Goal: Transaction & Acquisition: Download file/media

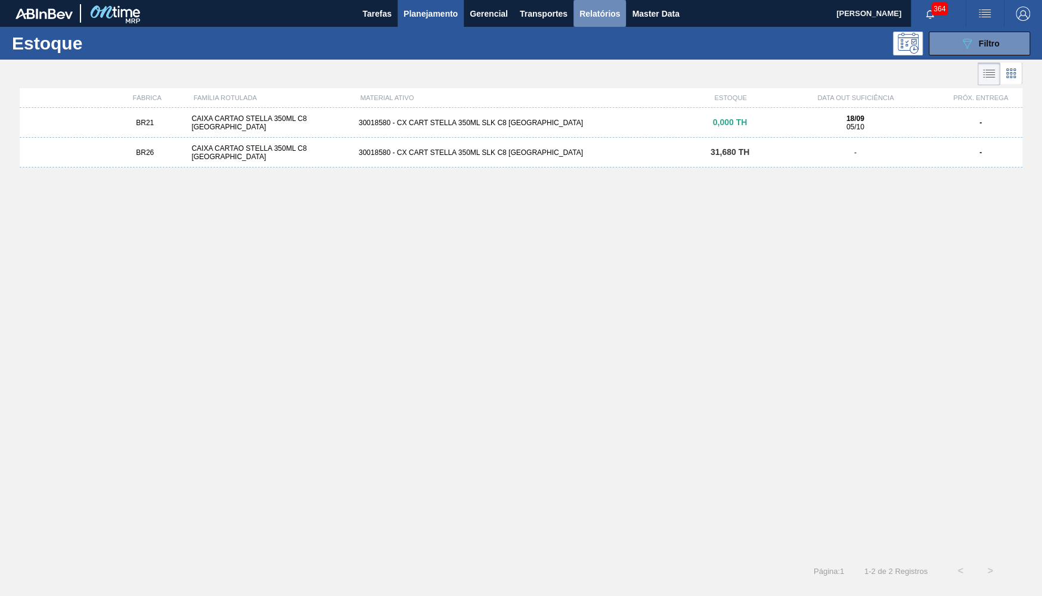
click at [601, 16] on span "Relatórios" at bounding box center [599, 14] width 41 height 14
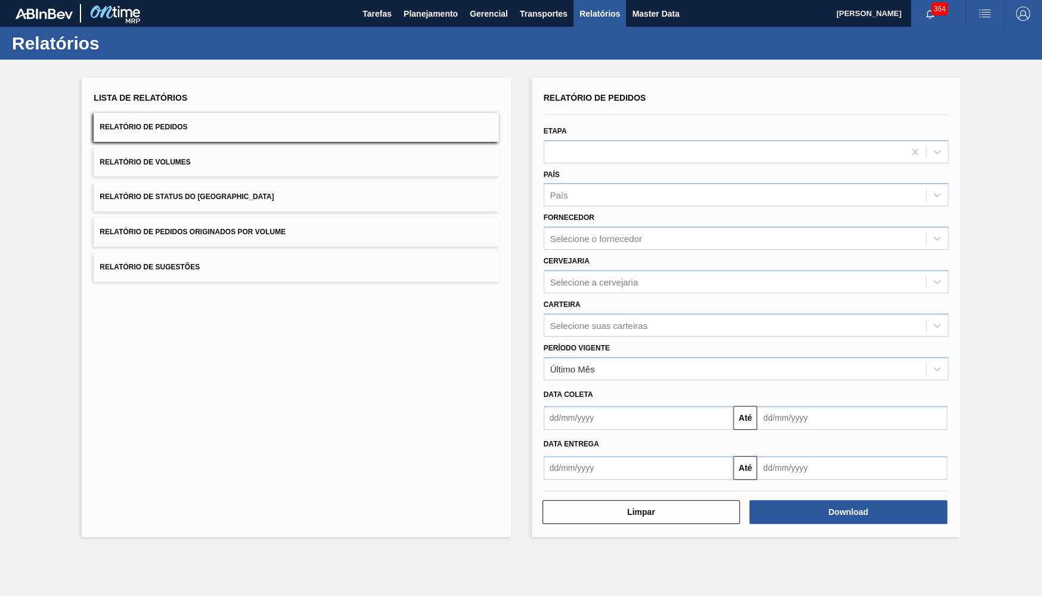
click at [307, 199] on button "Relatório de Status do Estoque" at bounding box center [296, 196] width 405 height 29
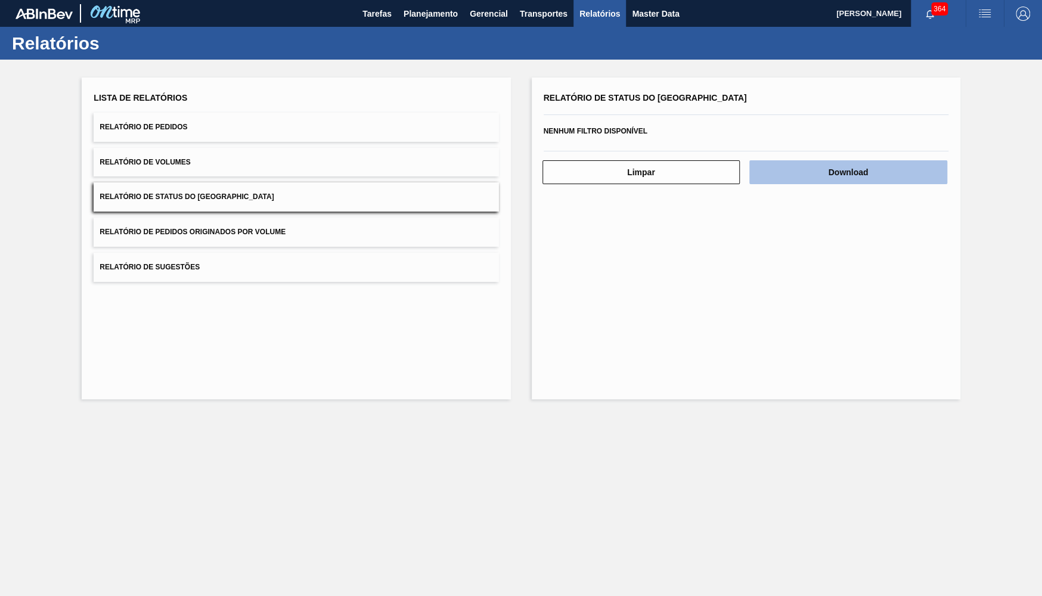
click at [922, 166] on button "Download" at bounding box center [848, 172] width 198 height 24
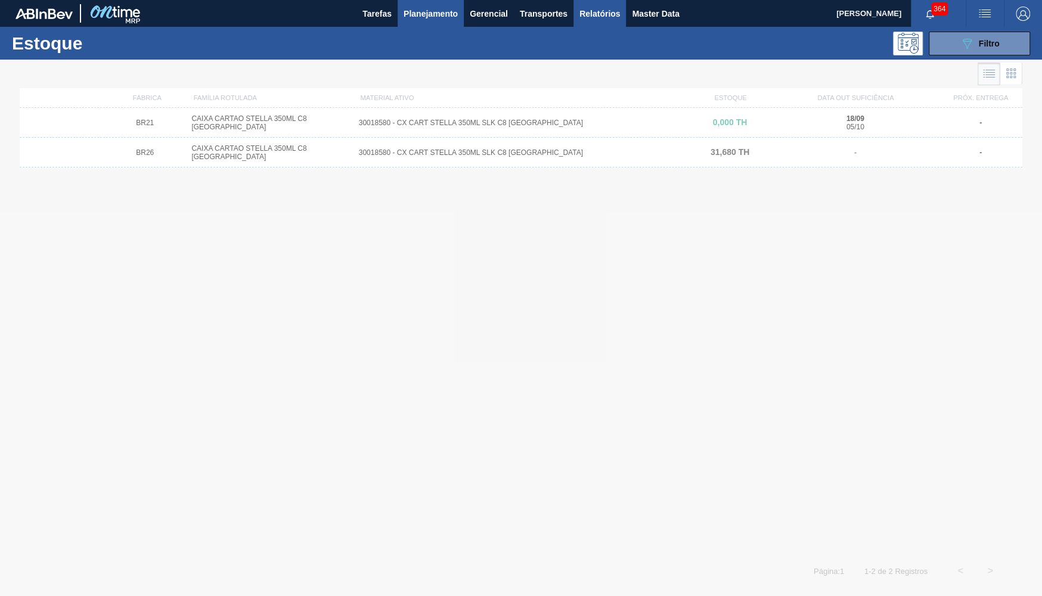
click at [608, 18] on span "Relatórios" at bounding box center [599, 14] width 41 height 14
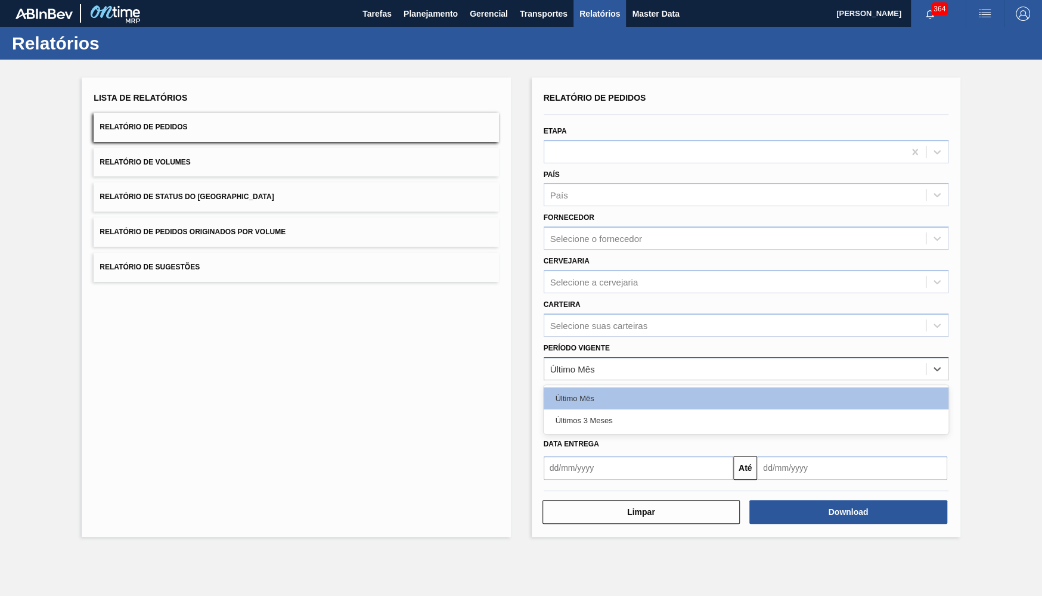
click at [610, 360] on div "Último Mês" at bounding box center [734, 368] width 381 height 17
click at [607, 421] on div "Último Mês Últimos 3 Meses" at bounding box center [745, 409] width 405 height 49
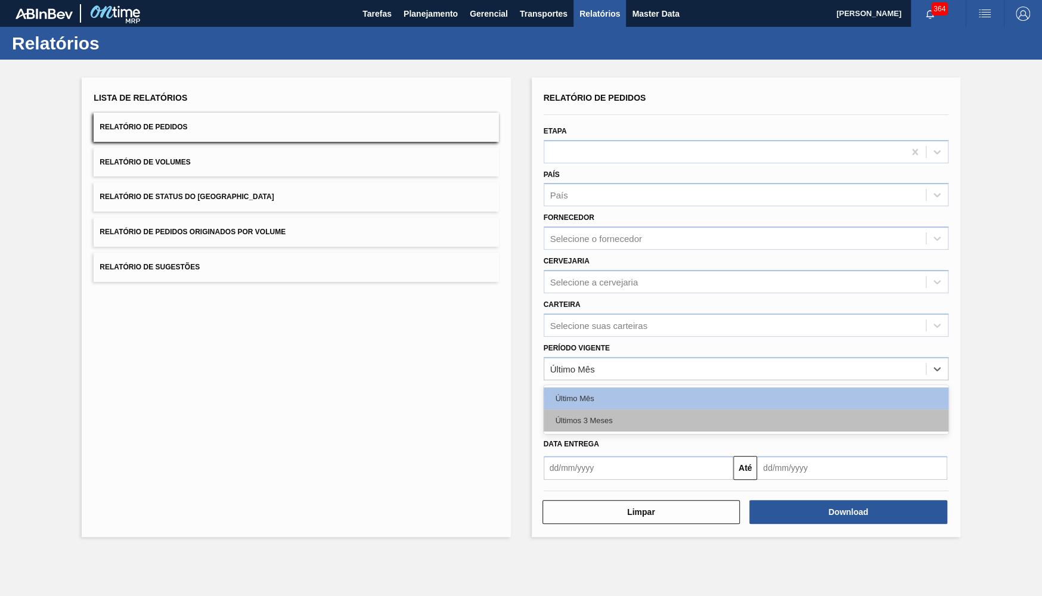
click at [599, 409] on div "Últimos 3 Meses" at bounding box center [745, 420] width 405 height 22
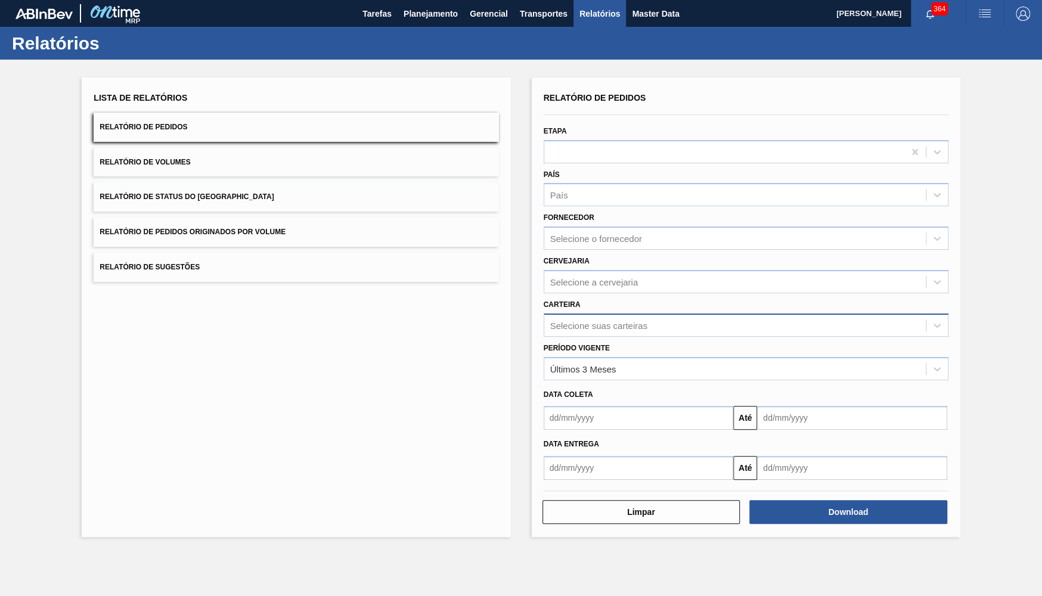
drag, startPoint x: 588, startPoint y: 300, endPoint x: 588, endPoint y: 322, distance: 22.1
click at [590, 300] on div "Carteira Selecione suas carteiras" at bounding box center [745, 316] width 405 height 41
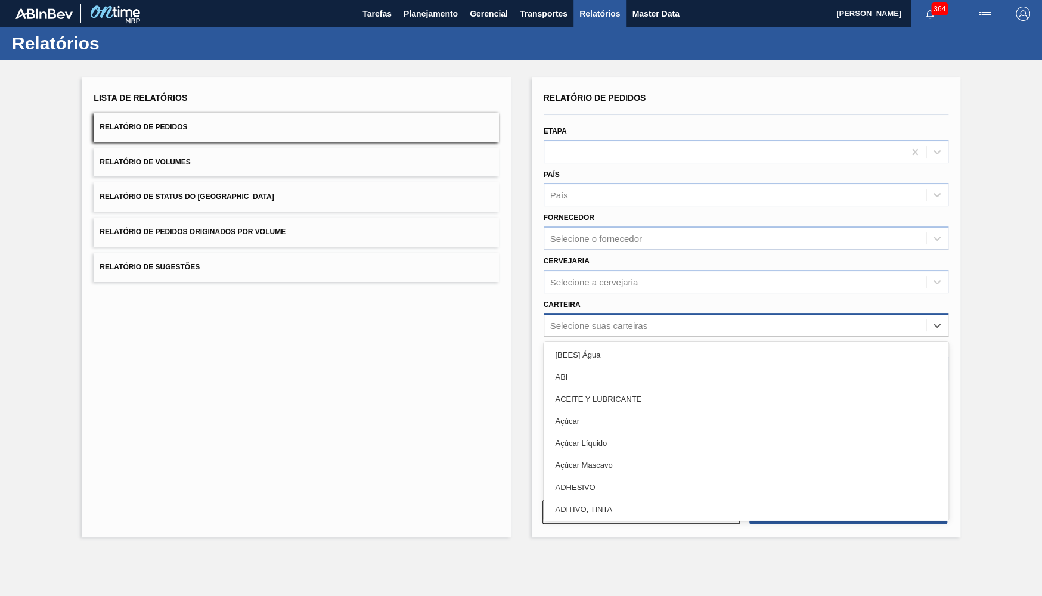
click at [589, 324] on div "Selecione suas carteiras" at bounding box center [745, 324] width 405 height 23
click at [786, 253] on div "Cervejaria Selecione a cervejaria" at bounding box center [745, 273] width 405 height 41
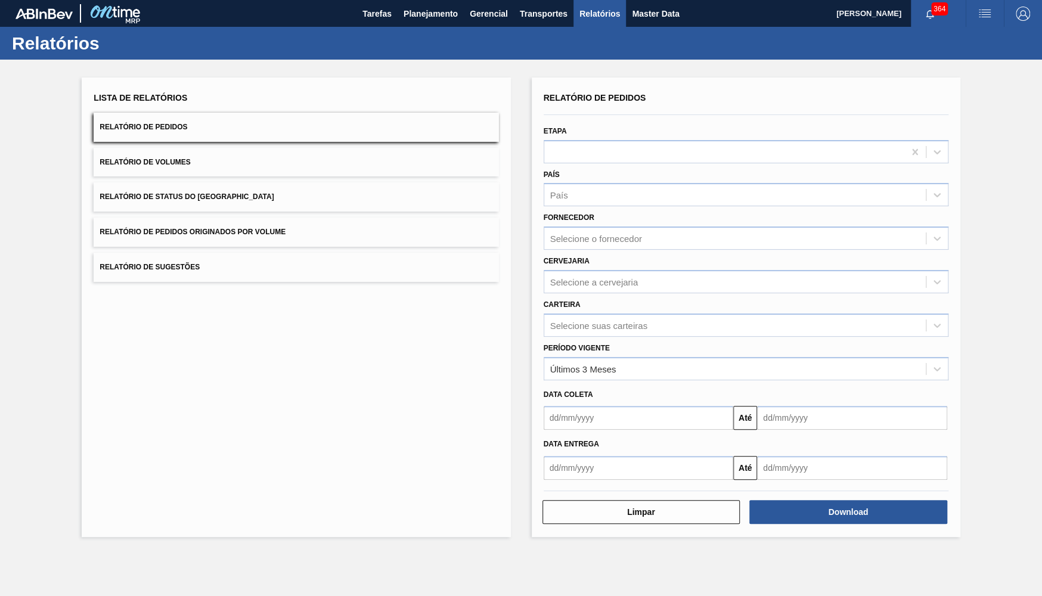
click at [792, 260] on div "Cervejaria Selecione a cervejaria" at bounding box center [745, 273] width 405 height 41
click at [806, 257] on div "Cervejaria Selecione a cervejaria" at bounding box center [745, 273] width 405 height 41
click at [814, 261] on div "Cervejaria Selecione a cervejaria" at bounding box center [745, 273] width 405 height 41
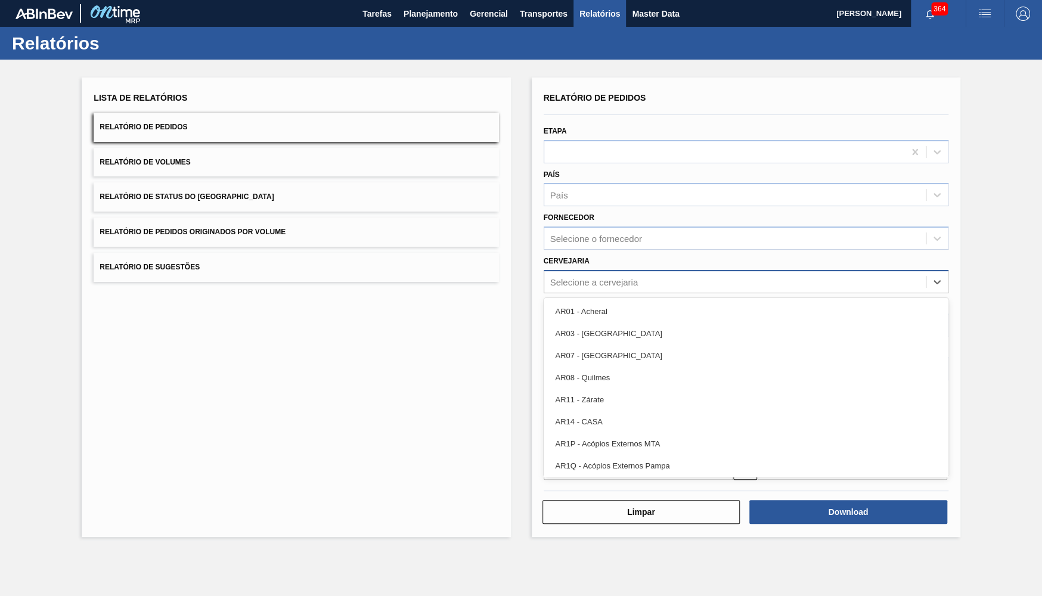
click at [830, 273] on div "Selecione a cervejaria" at bounding box center [734, 281] width 381 height 17
type input "13"
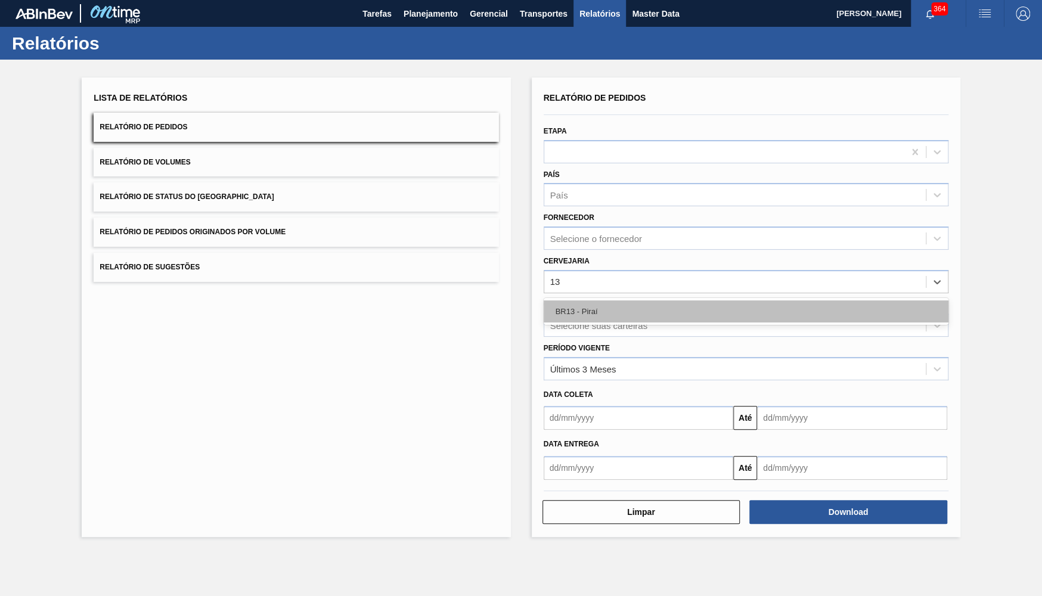
click at [659, 306] on div "BR13 - Piraí" at bounding box center [745, 311] width 405 height 22
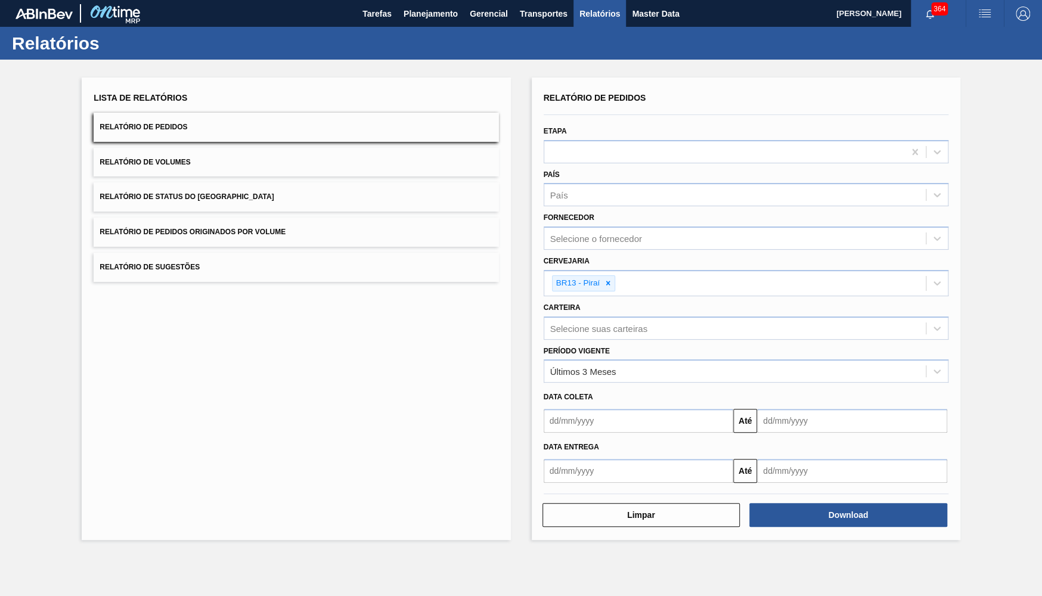
click at [959, 319] on div "Lista de Relatórios Relatório de Pedidos Relatório de Volumes Relatório de Stat…" at bounding box center [521, 307] width 1042 height 495
click at [951, 502] on div "Download" at bounding box center [848, 515] width 207 height 26
click at [937, 503] on button "Download" at bounding box center [848, 515] width 198 height 24
